Goal: Information Seeking & Learning: Learn about a topic

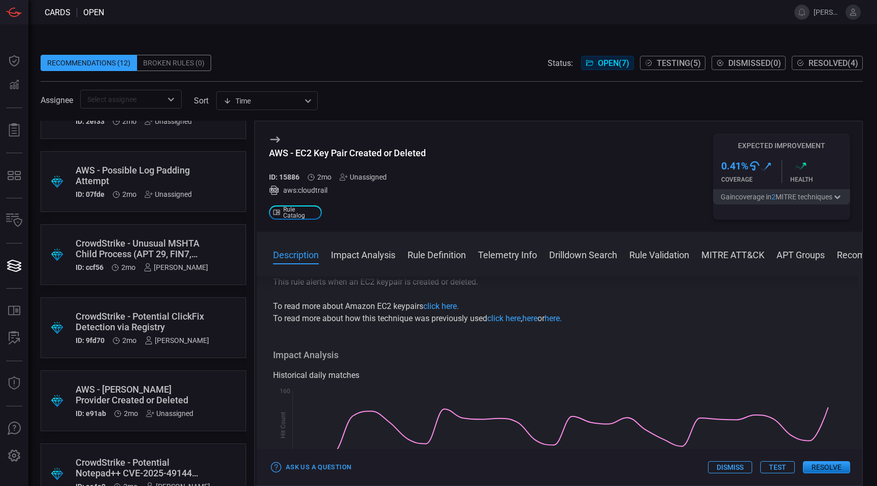
scroll to position [146, 0]
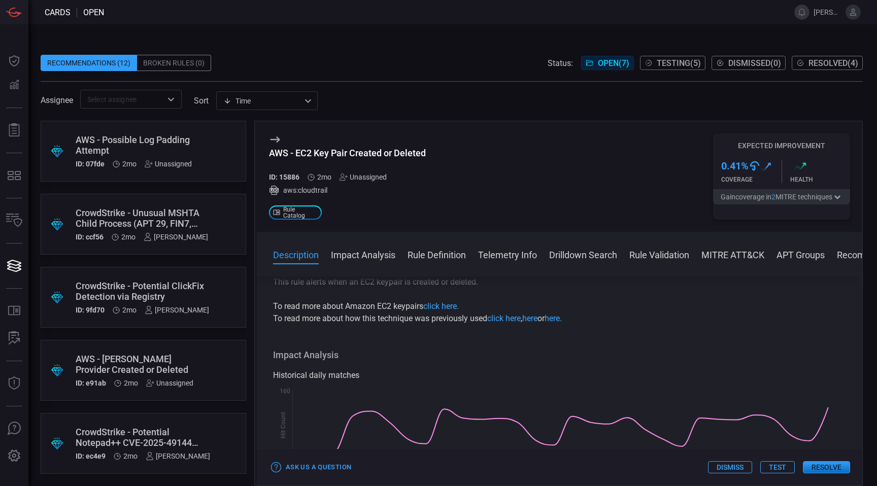
click at [160, 210] on div "CrowdStrike - Unusual MSHTA Child Process (APT 29, FIN7, [PERSON_NAME])" at bounding box center [142, 218] width 133 height 21
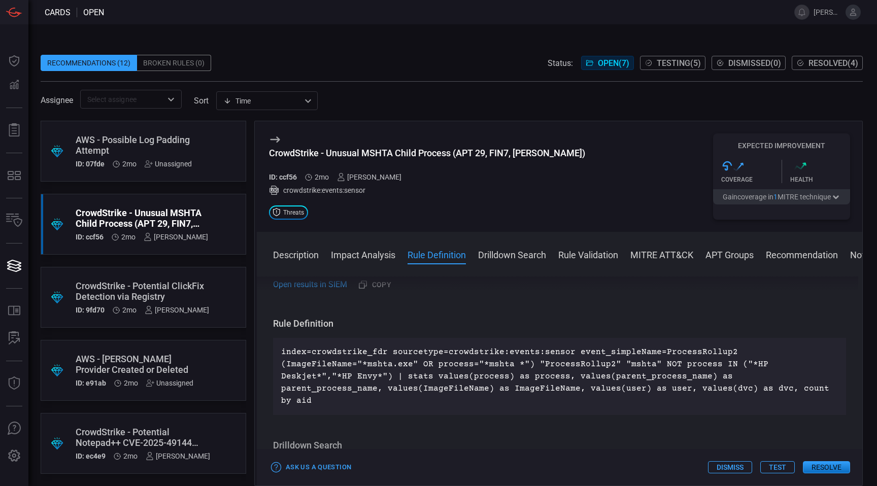
scroll to position [299, 0]
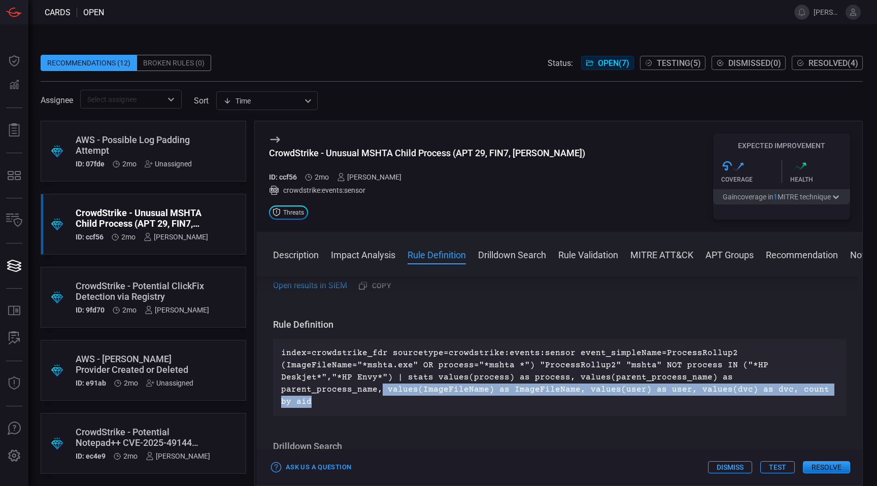
click at [751, 384] on p "index=crowdstrike_fdr sourcetype=crowdstrike:events:sensor event_simpleName=Pro…" at bounding box center [559, 377] width 557 height 61
click at [751, 390] on p "index=crowdstrike_fdr sourcetype=crowdstrike:events:sensor event_simpleName=Pro…" at bounding box center [559, 377] width 557 height 61
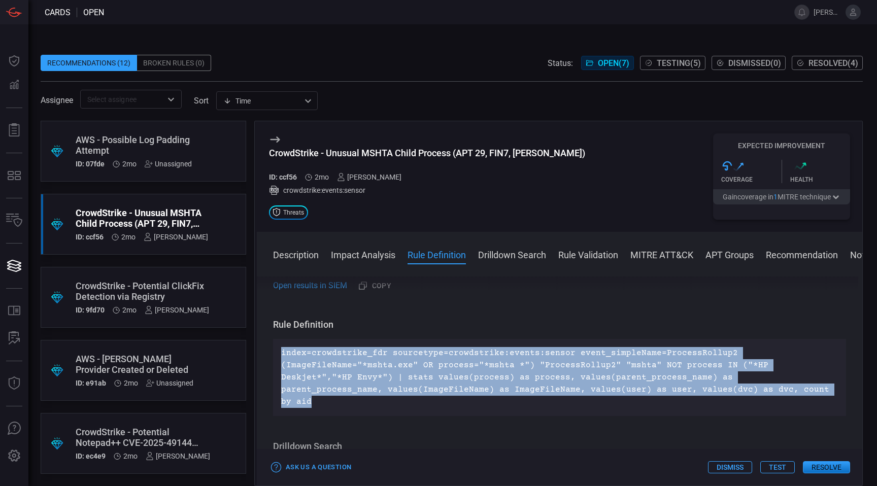
drag, startPoint x: 747, startPoint y: 398, endPoint x: 271, endPoint y: 343, distance: 479.8
click at [271, 343] on div "Description Mshta.exe is a Microsoft Windows built in utility used to execute H…" at bounding box center [560, 380] width 606 height 206
copy p "index=crowdstrike_fdr sourcetype=crowdstrike:events:sensor event_simpleName=Pro…"
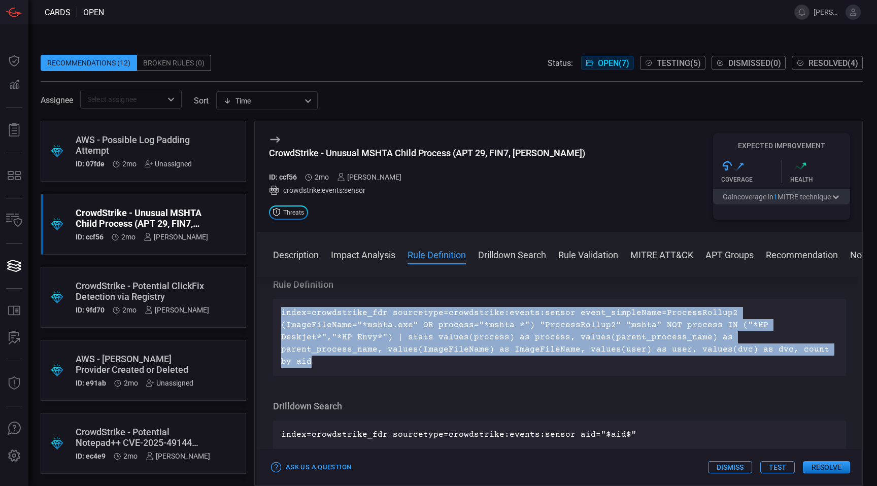
scroll to position [340, 0]
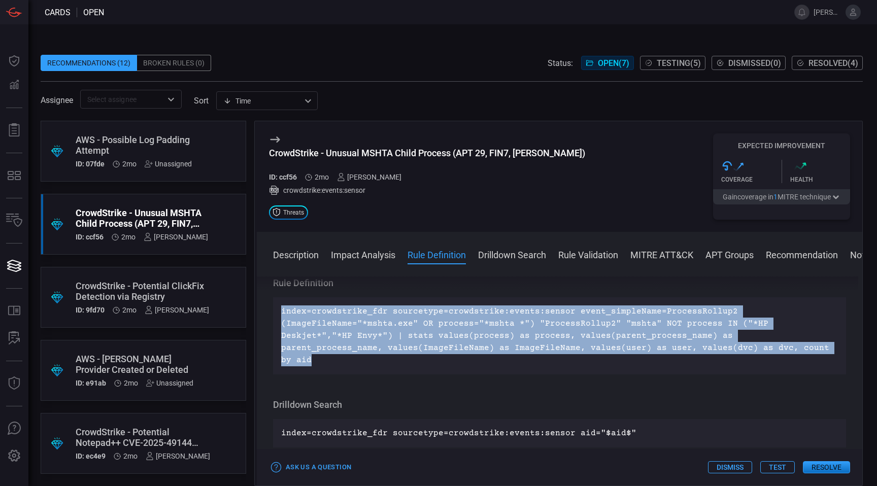
copy p "index=crowdstrike_fdr sourcetype=crowdstrike:events:sensor event_simpleName=Pro…"
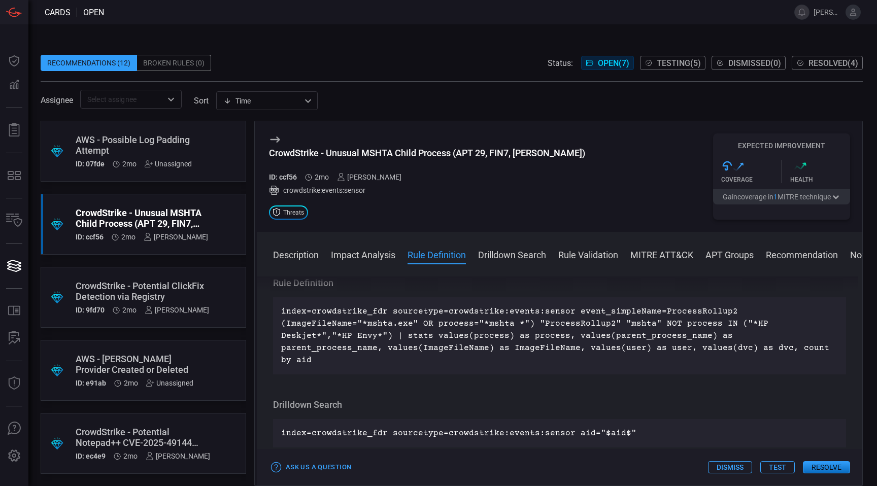
click at [340, 152] on div "CrowdStrike - Unusual MSHTA Child Process (APT 29, FIN7, [PERSON_NAME])" at bounding box center [427, 153] width 316 height 11
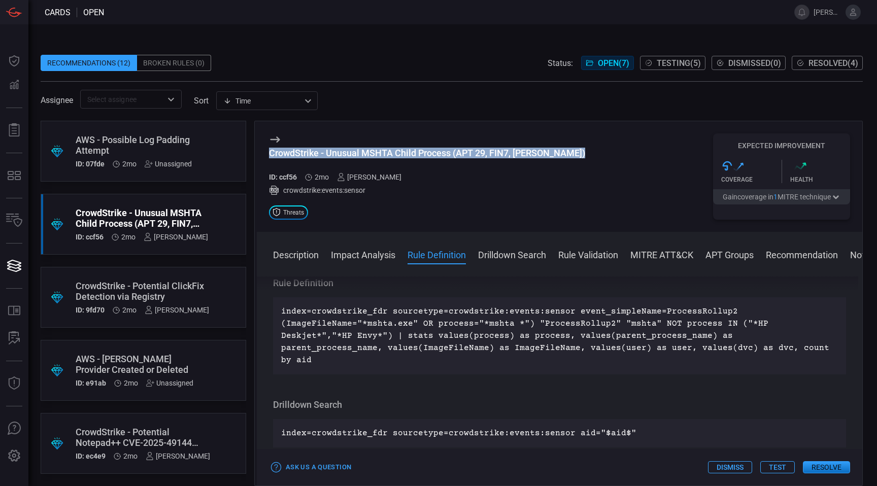
click at [340, 152] on div "CrowdStrike - Unusual MSHTA Child Process (APT 29, FIN7, [PERSON_NAME])" at bounding box center [427, 153] width 316 height 11
copy div "CrowdStrike - Unusual MSHTA Child Process (APT 29, FIN7, [PERSON_NAME])"
